Goal: Task Accomplishment & Management: Manage account settings

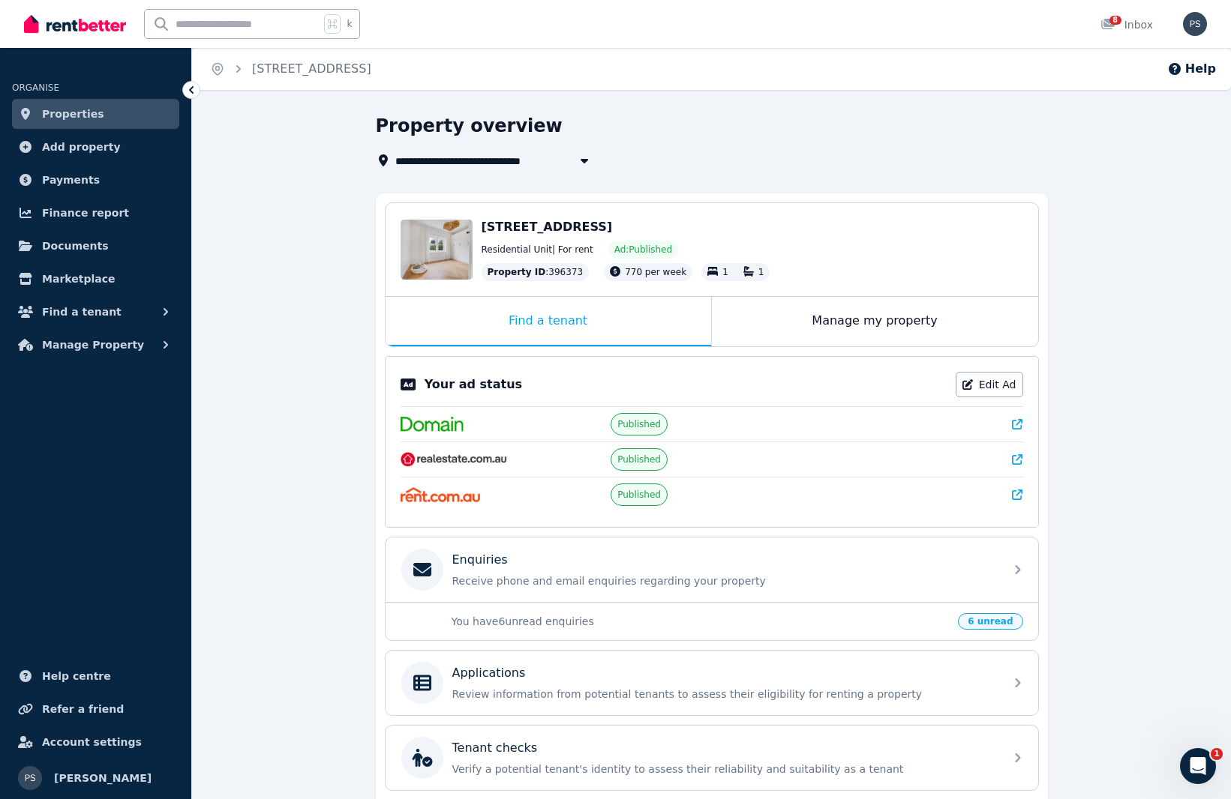
click at [98, 112] on link "Properties" at bounding box center [95, 114] width 167 height 30
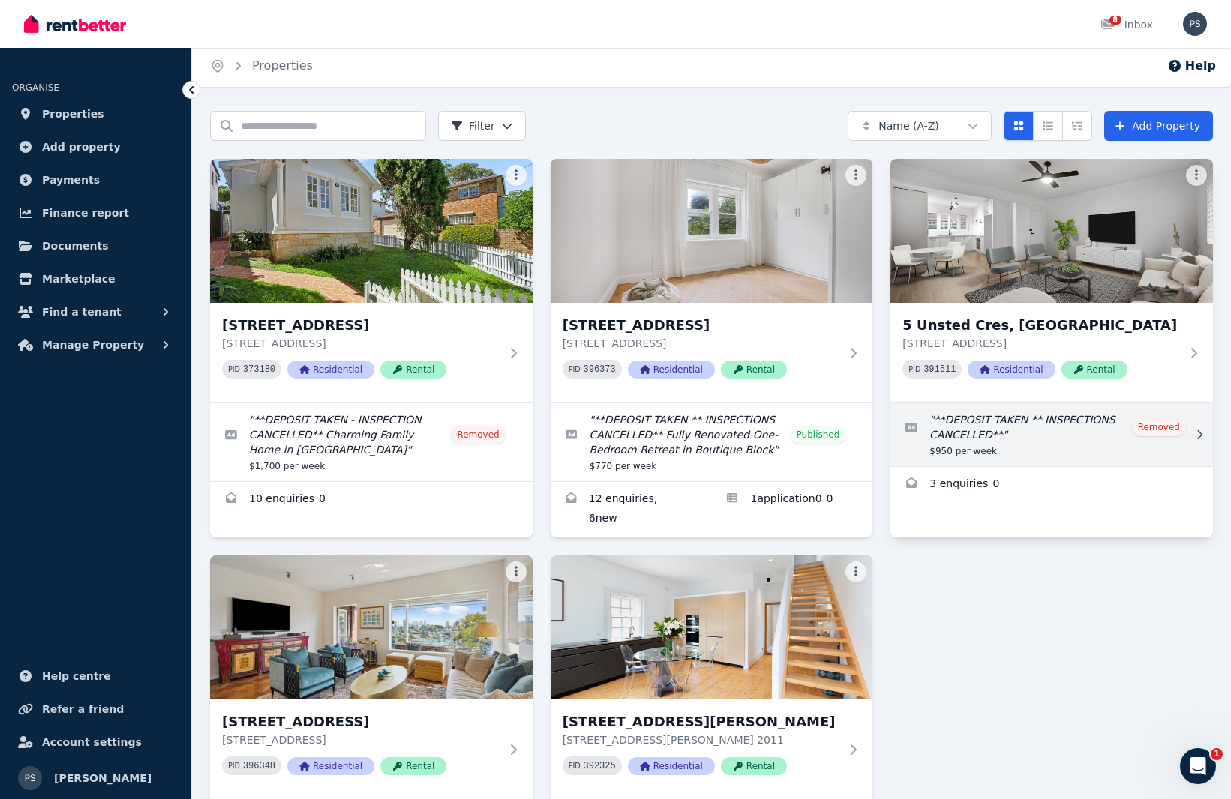
scroll to position [4, 0]
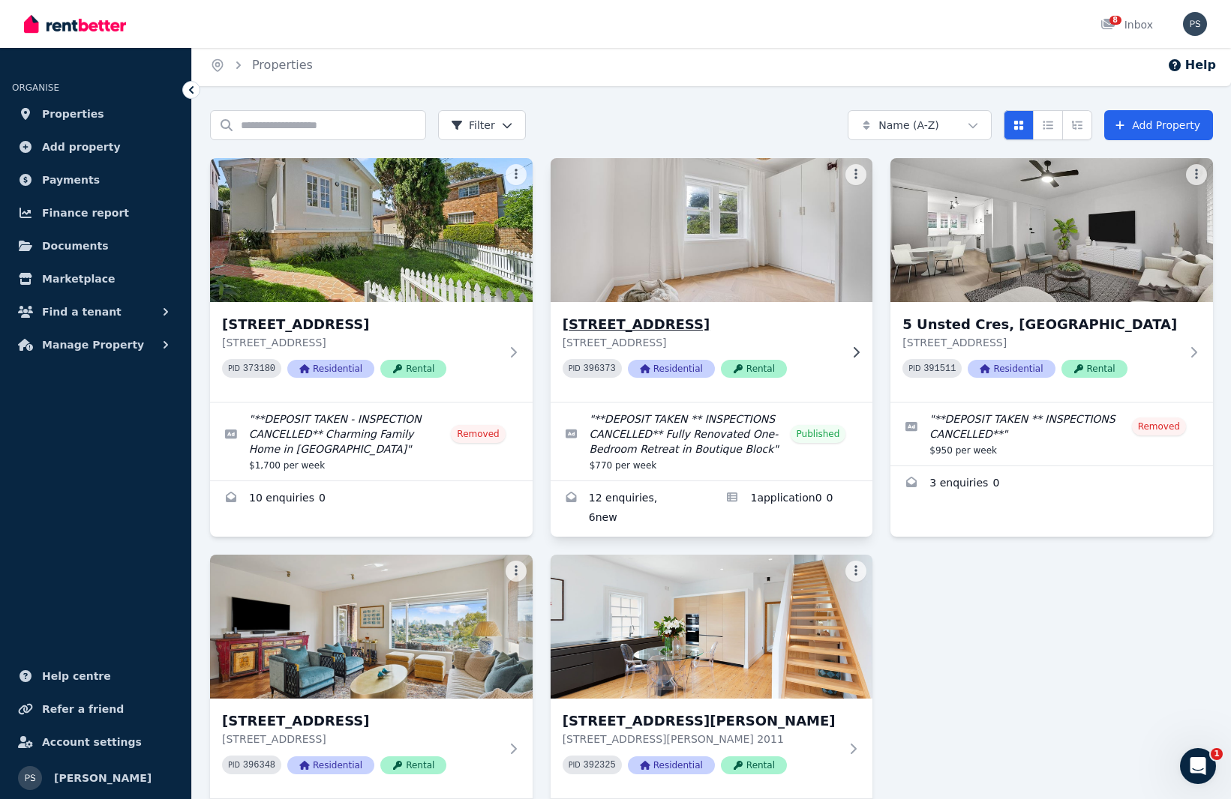
click at [671, 235] on img at bounding box center [711, 229] width 338 height 151
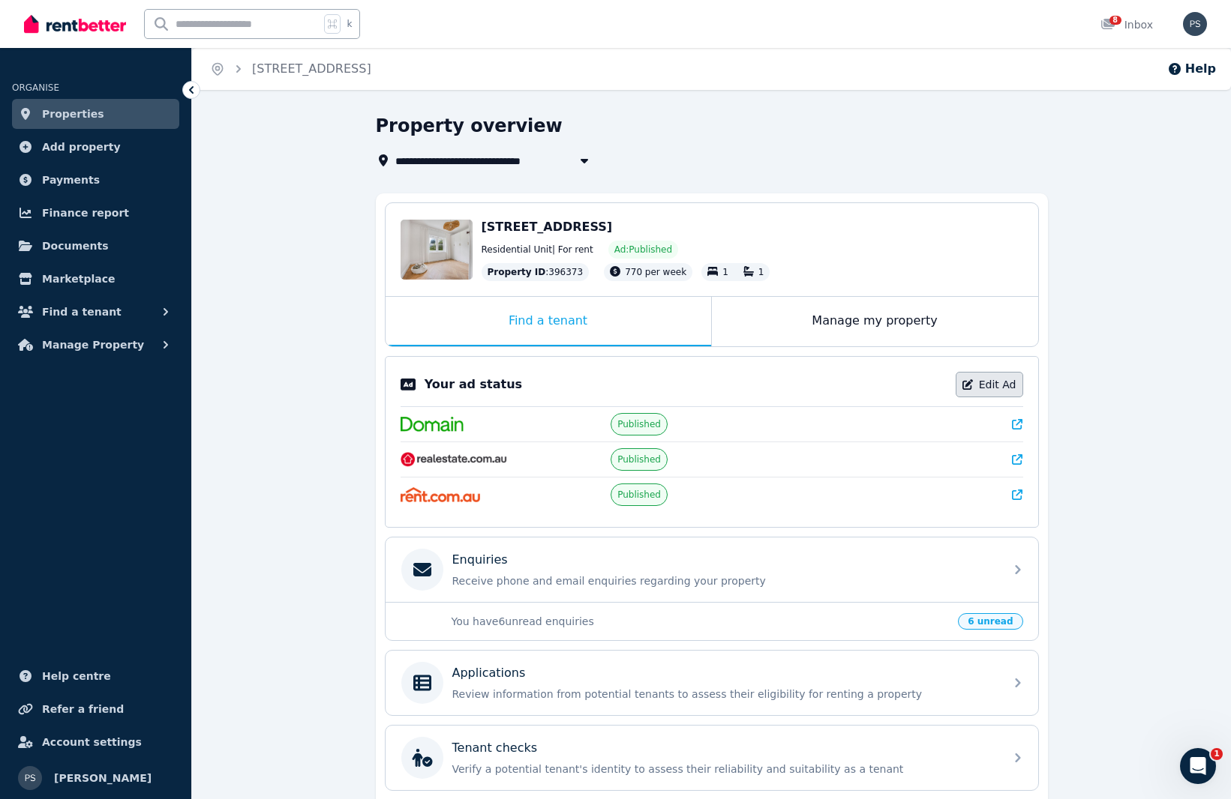
click at [984, 385] on link "Edit Ad" at bounding box center [988, 384] width 67 height 25
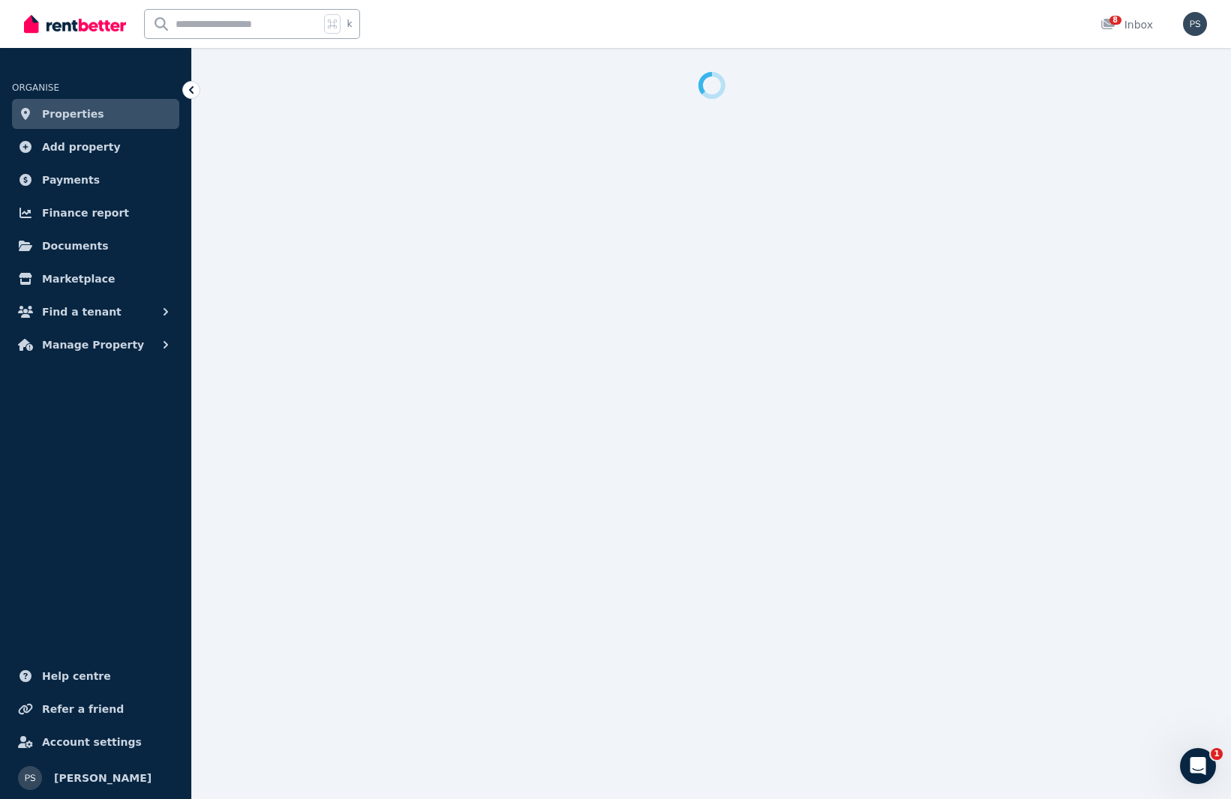
select select "**********"
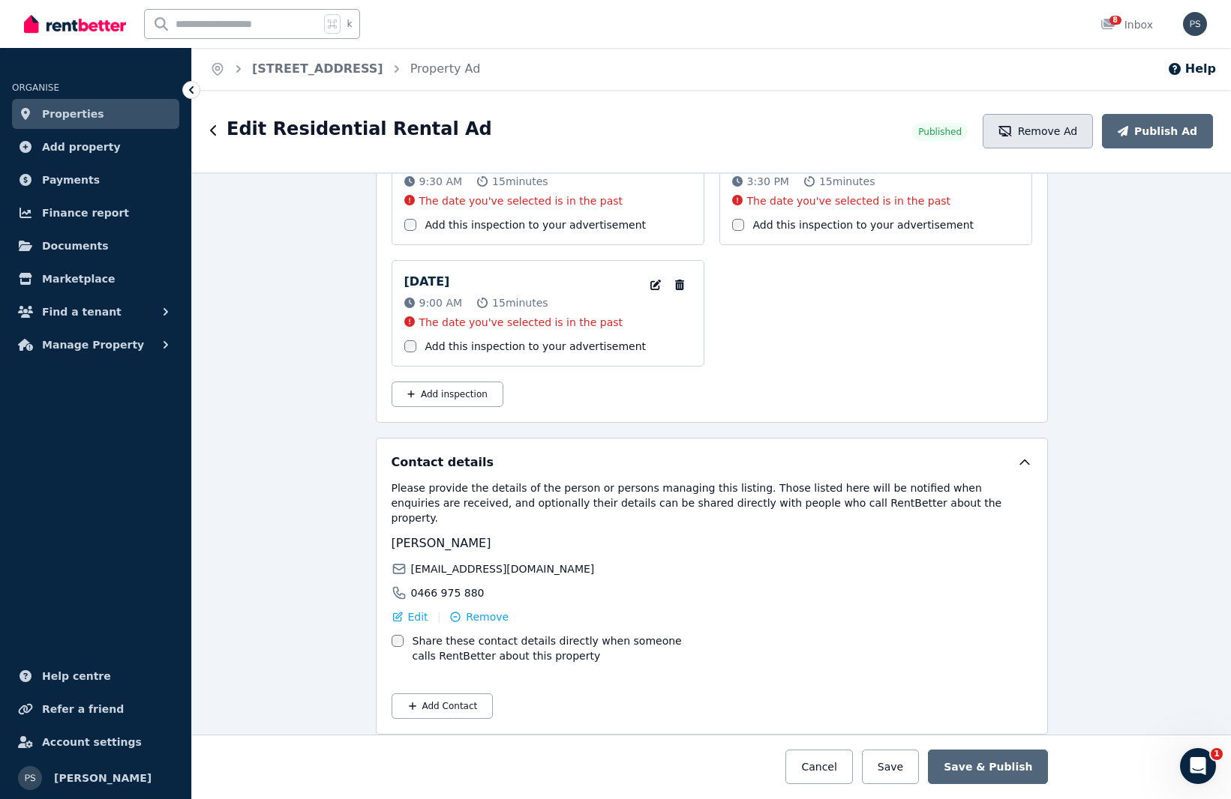
scroll to position [2651, 0]
click at [1040, 142] on button "Remove Ad" at bounding box center [1037, 131] width 110 height 34
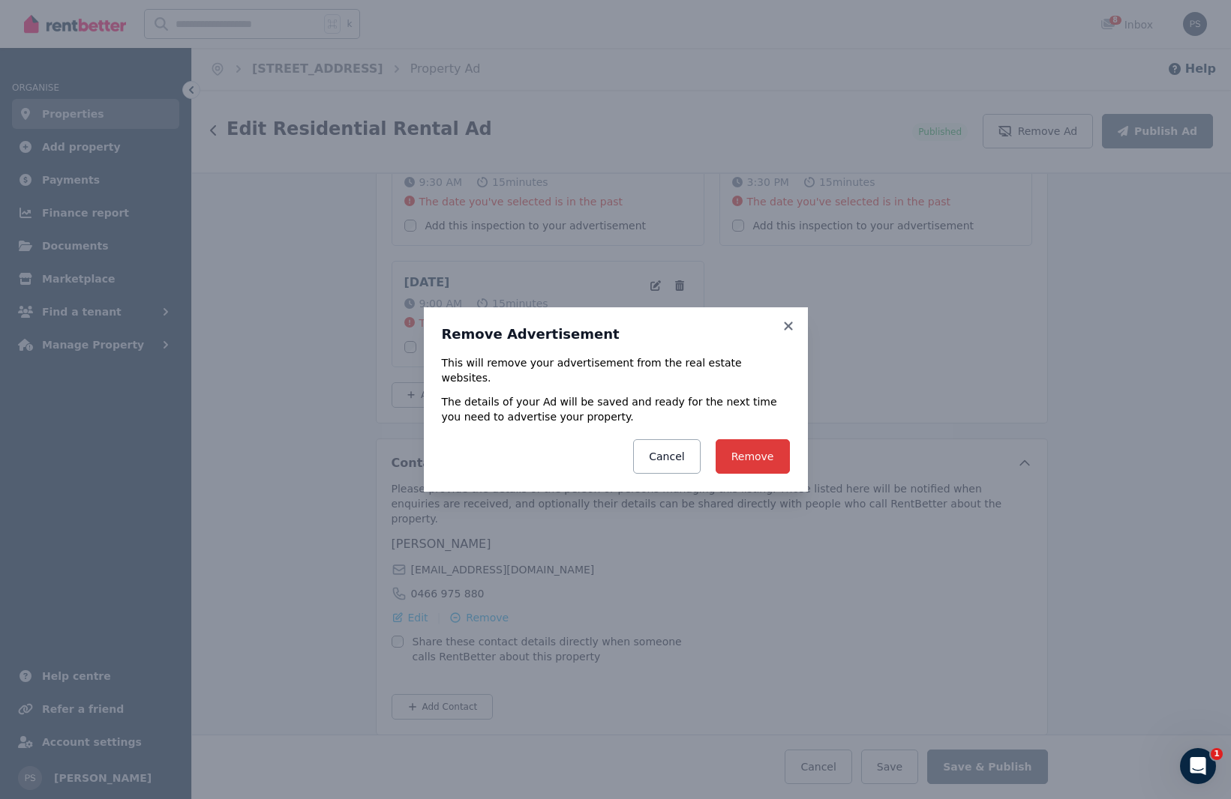
click at [745, 446] on button "Remove" at bounding box center [752, 456] width 74 height 34
